Goal: Navigation & Orientation: Find specific page/section

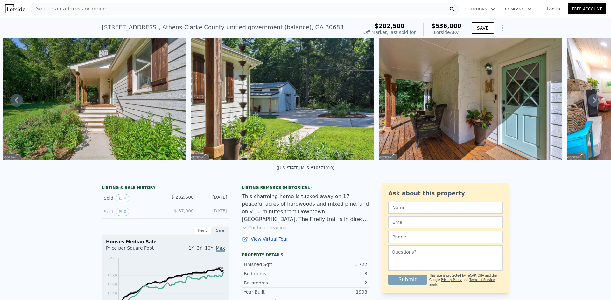
click at [589, 106] on icon at bounding box center [594, 100] width 13 height 13
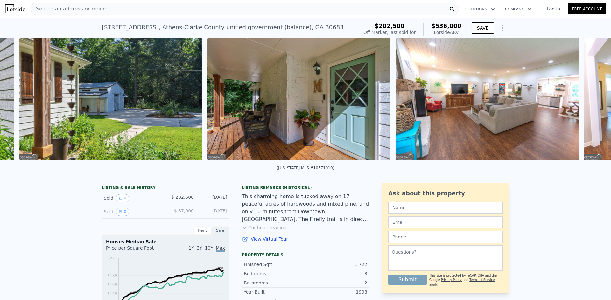
scroll to position [0, 1522]
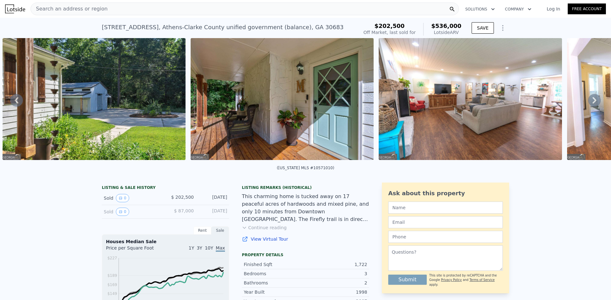
click at [592, 104] on icon at bounding box center [594, 100] width 4 height 6
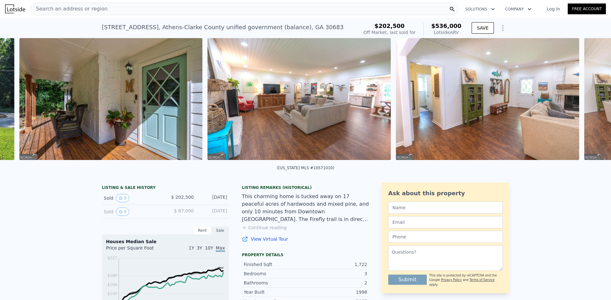
scroll to position [0, 1710]
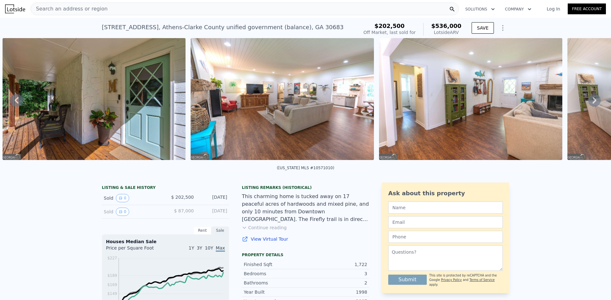
click at [592, 104] on icon at bounding box center [594, 100] width 4 height 6
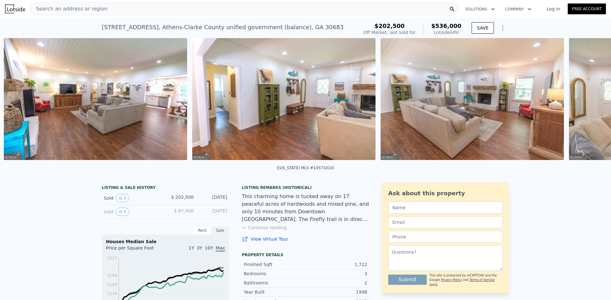
scroll to position [0, 1898]
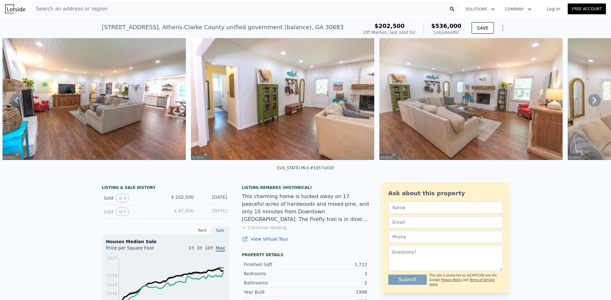
click at [592, 104] on icon at bounding box center [594, 100] width 4 height 6
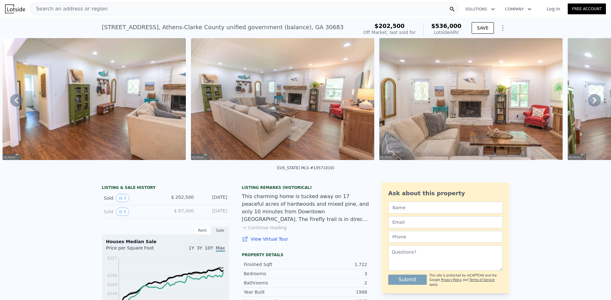
click at [592, 104] on icon at bounding box center [594, 100] width 4 height 6
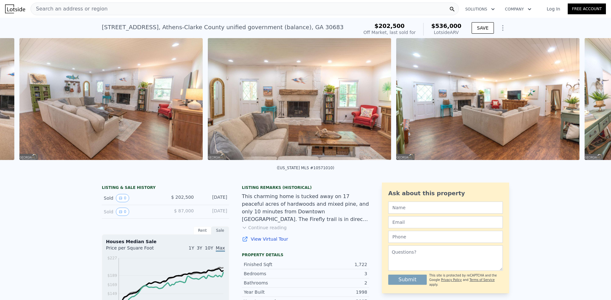
scroll to position [0, 2274]
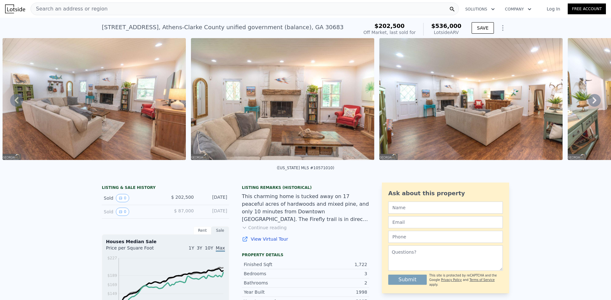
click at [592, 104] on icon at bounding box center [594, 100] width 4 height 6
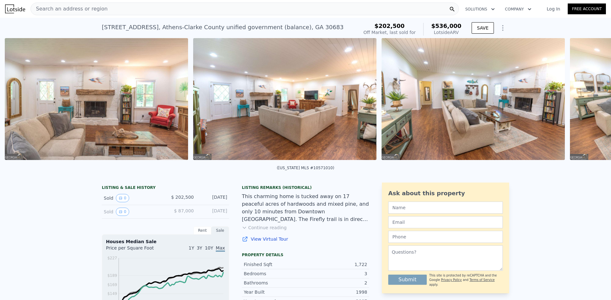
scroll to position [0, 2462]
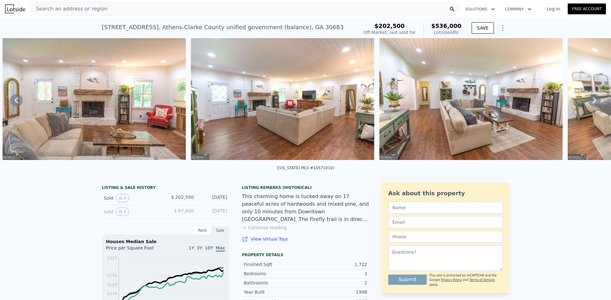
click at [592, 104] on icon at bounding box center [594, 100] width 4 height 6
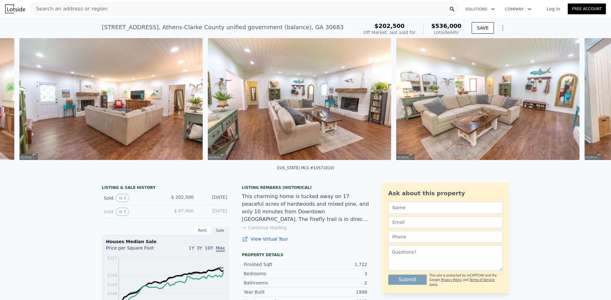
scroll to position [0, 2651]
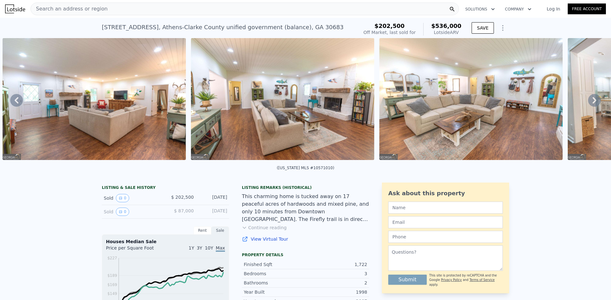
click at [592, 104] on icon at bounding box center [594, 100] width 4 height 6
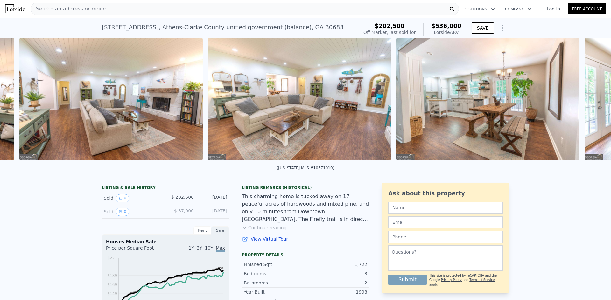
scroll to position [0, 2839]
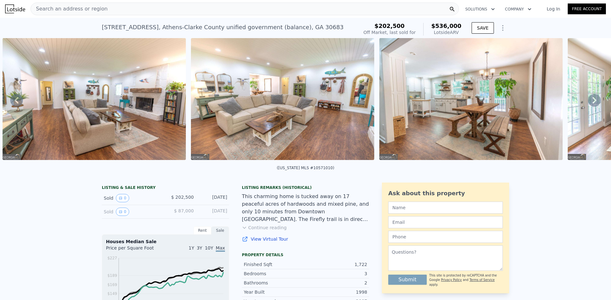
click at [592, 104] on icon at bounding box center [594, 100] width 4 height 6
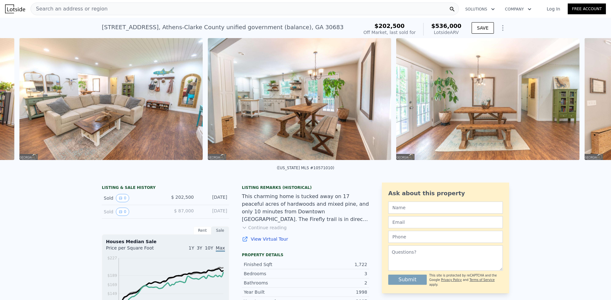
scroll to position [0, 3027]
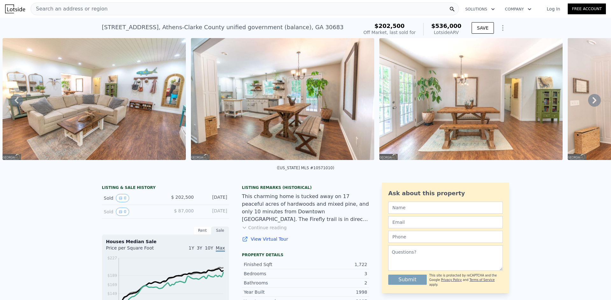
click at [592, 104] on icon at bounding box center [594, 100] width 4 height 6
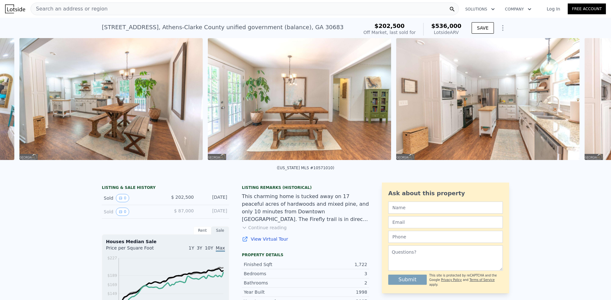
scroll to position [0, 3215]
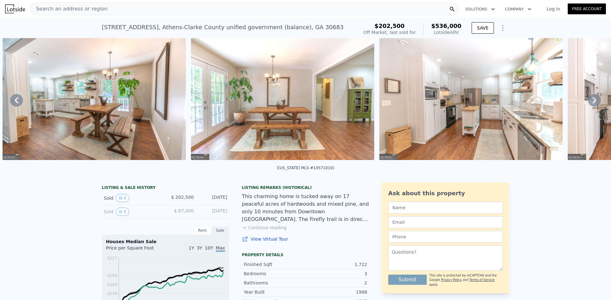
click at [592, 104] on icon at bounding box center [594, 100] width 4 height 6
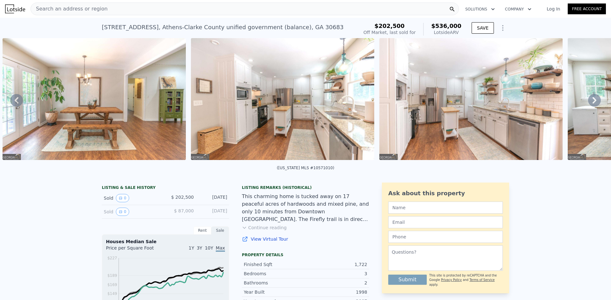
click at [592, 104] on icon at bounding box center [594, 100] width 4 height 6
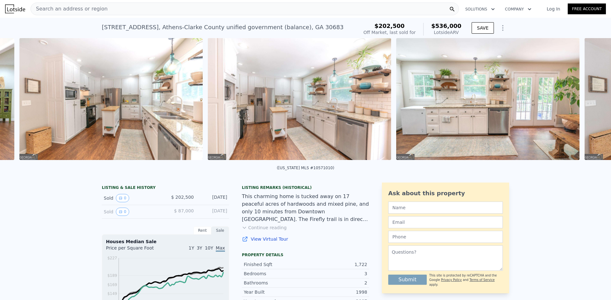
scroll to position [0, 3592]
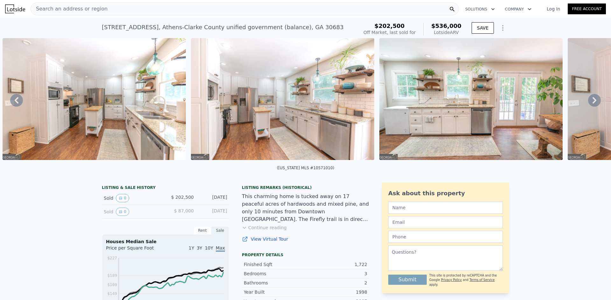
click at [592, 104] on icon at bounding box center [594, 100] width 4 height 6
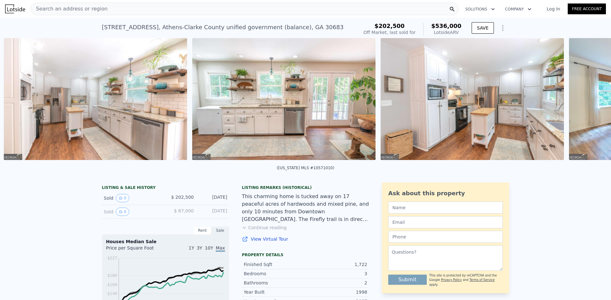
scroll to position [0, 3780]
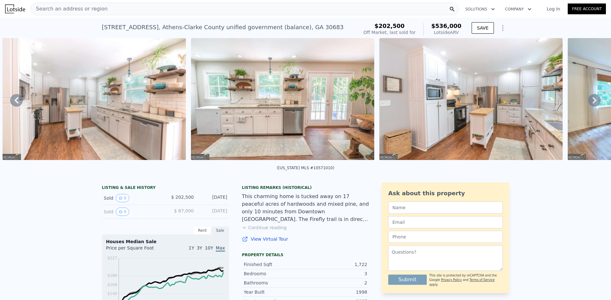
click at [592, 104] on icon at bounding box center [594, 100] width 4 height 6
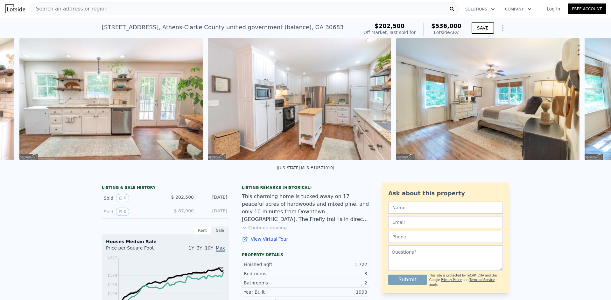
scroll to position [0, 3968]
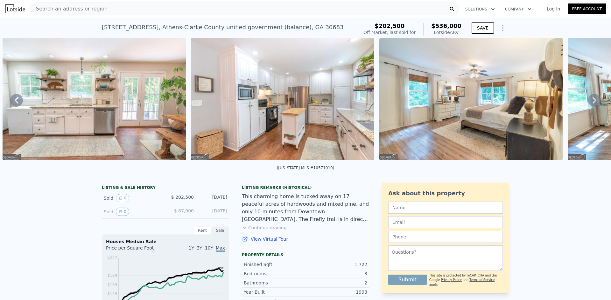
click at [592, 104] on icon at bounding box center [594, 100] width 4 height 6
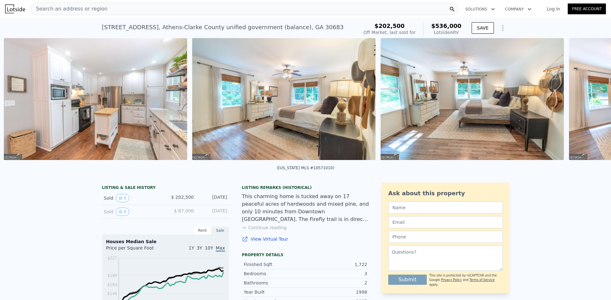
scroll to position [0, 4157]
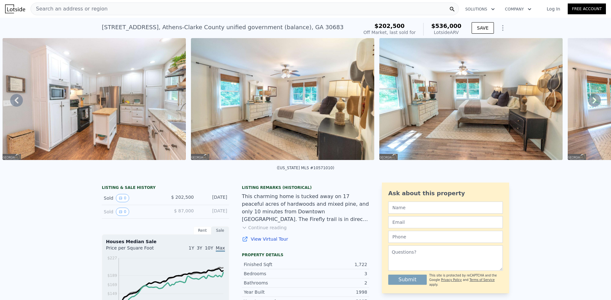
click at [592, 104] on icon at bounding box center [594, 100] width 4 height 6
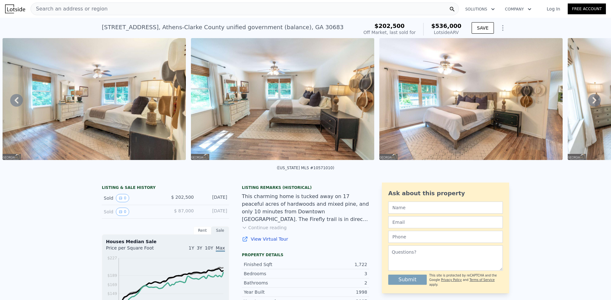
click at [592, 104] on icon at bounding box center [594, 100] width 4 height 6
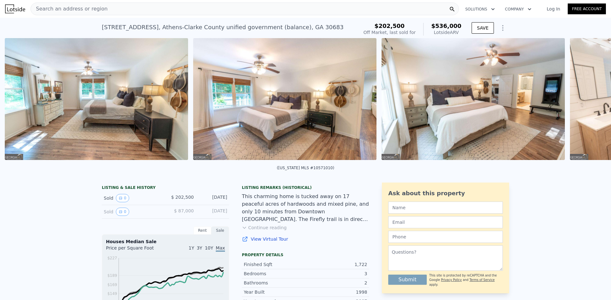
scroll to position [0, 4533]
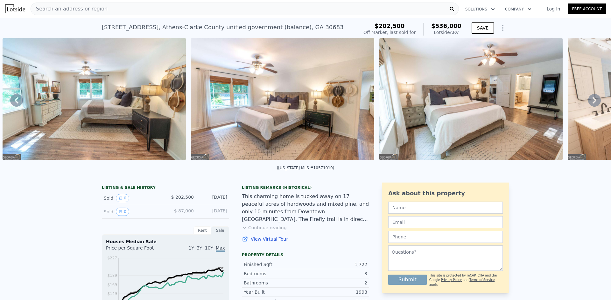
click at [592, 104] on icon at bounding box center [594, 100] width 4 height 6
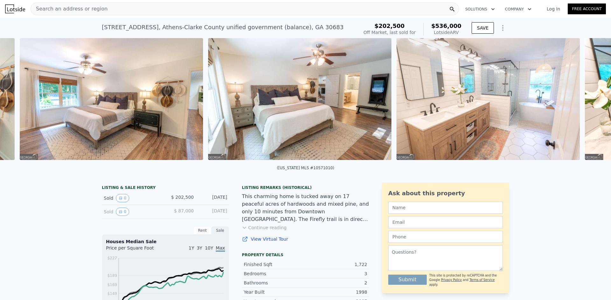
scroll to position [0, 4721]
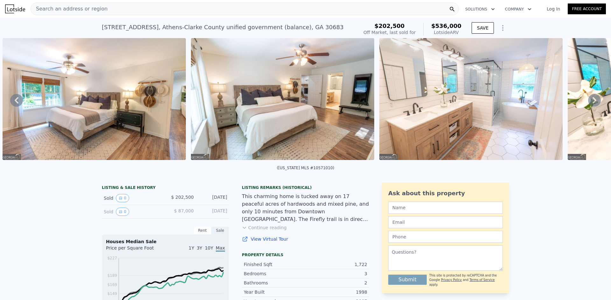
click at [592, 104] on icon at bounding box center [594, 100] width 4 height 6
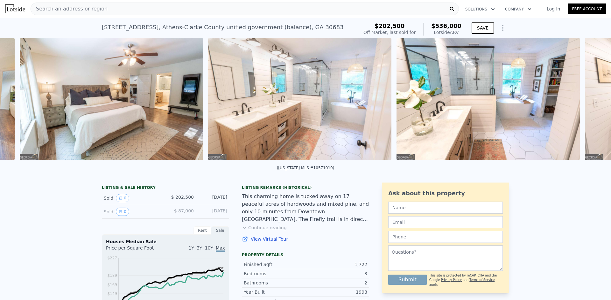
scroll to position [0, 4910]
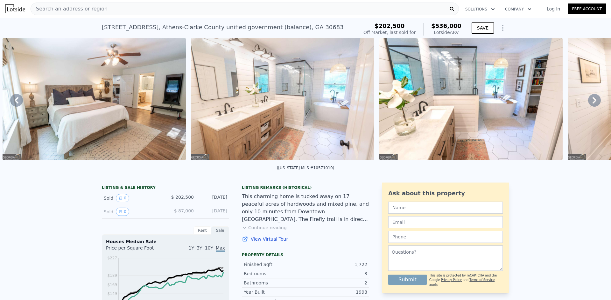
click at [592, 104] on icon at bounding box center [594, 100] width 4 height 6
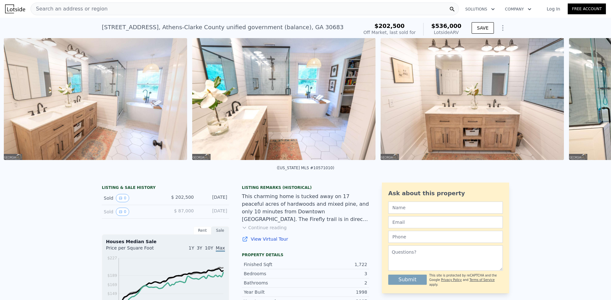
scroll to position [0, 5098]
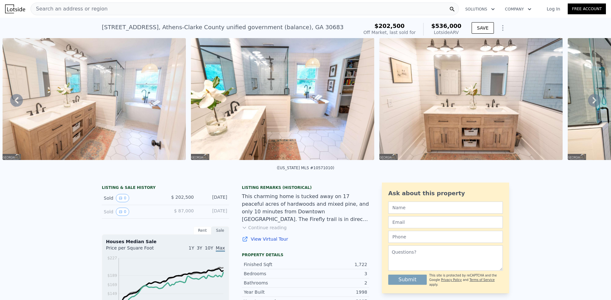
click at [592, 104] on icon at bounding box center [594, 100] width 4 height 6
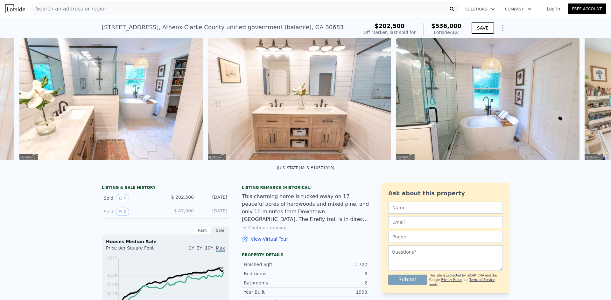
scroll to position [0, 5286]
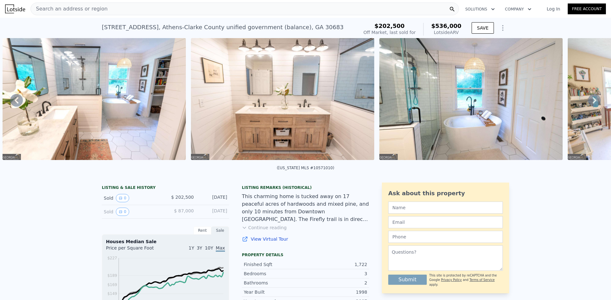
click at [592, 104] on icon at bounding box center [594, 100] width 4 height 6
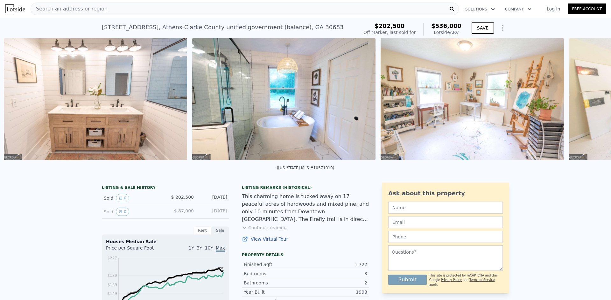
scroll to position [0, 5474]
